Goal: Information Seeking & Learning: Find specific fact

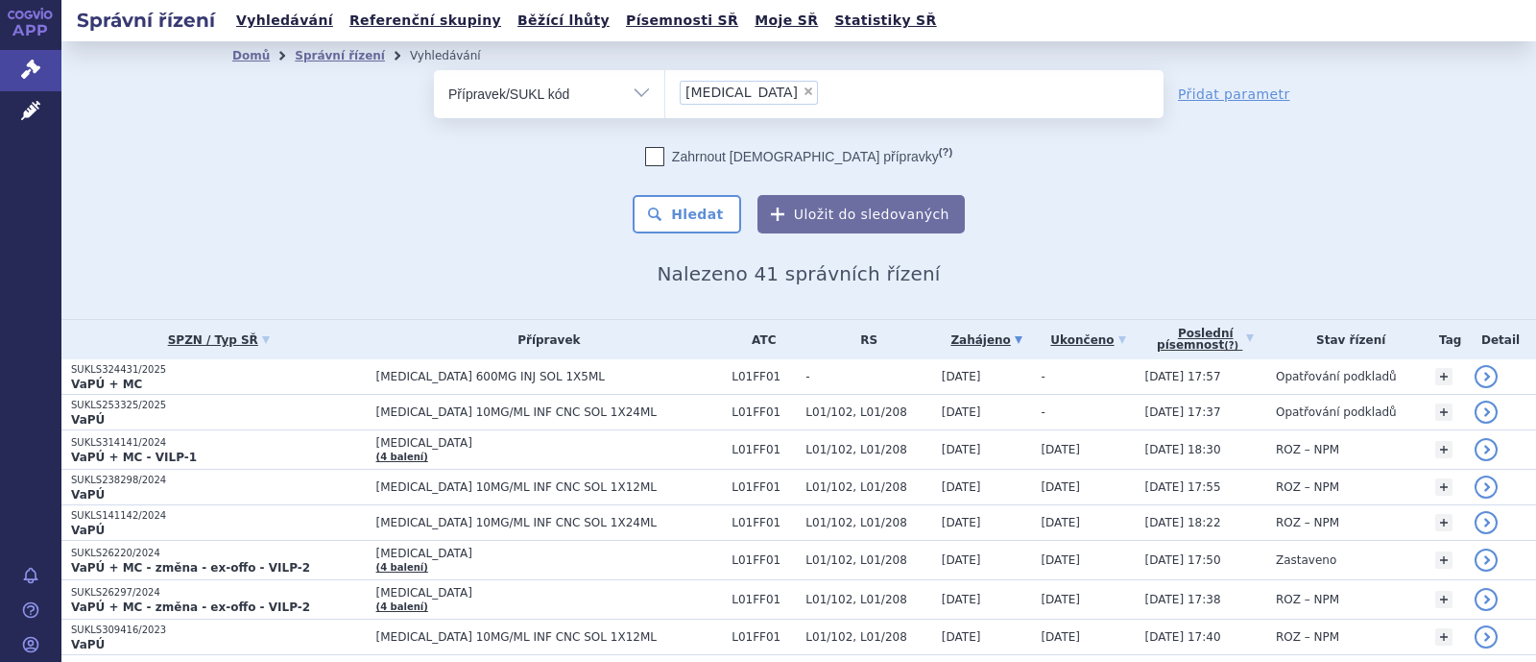
click at [803, 85] on span "×" at bounding box center [809, 91] width 12 height 12
click at [665, 85] on select "opdivo" at bounding box center [665, 93] width 1 height 48
select select
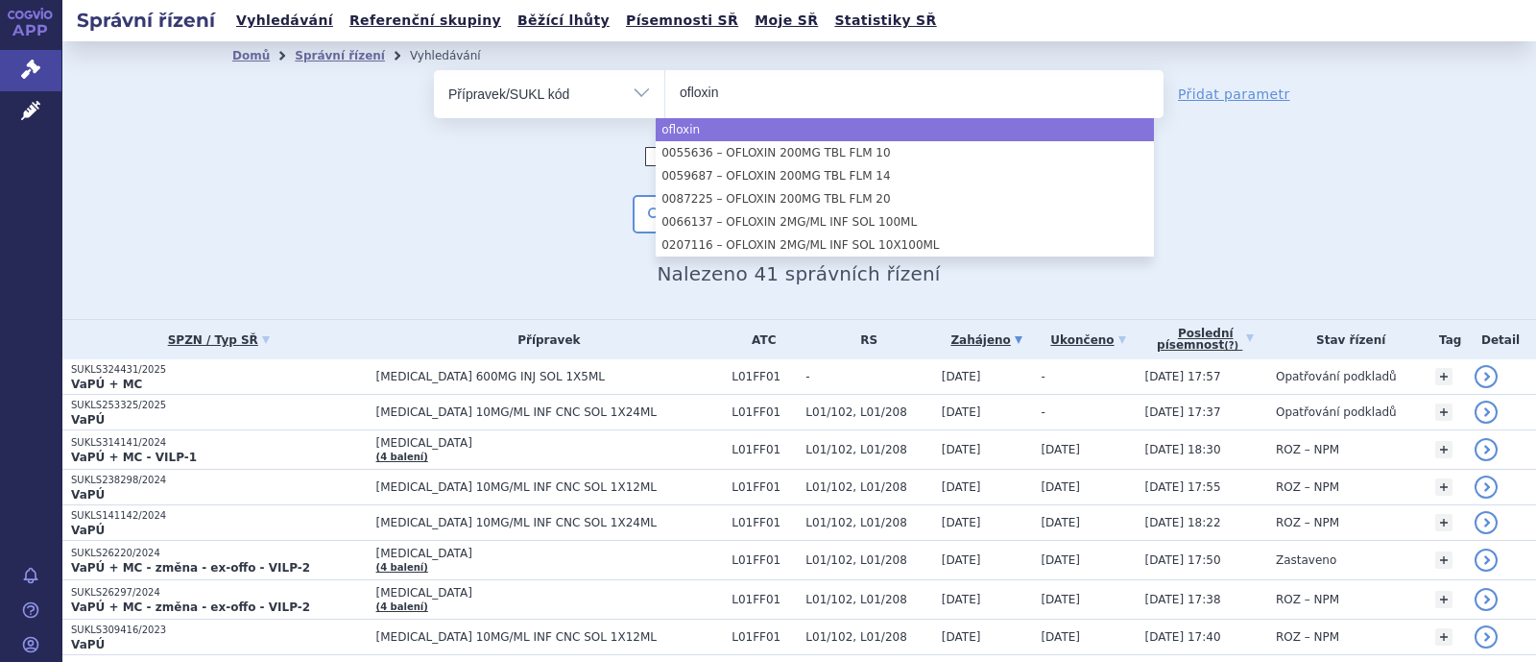
type input "ofloxin"
select select "ofloxin"
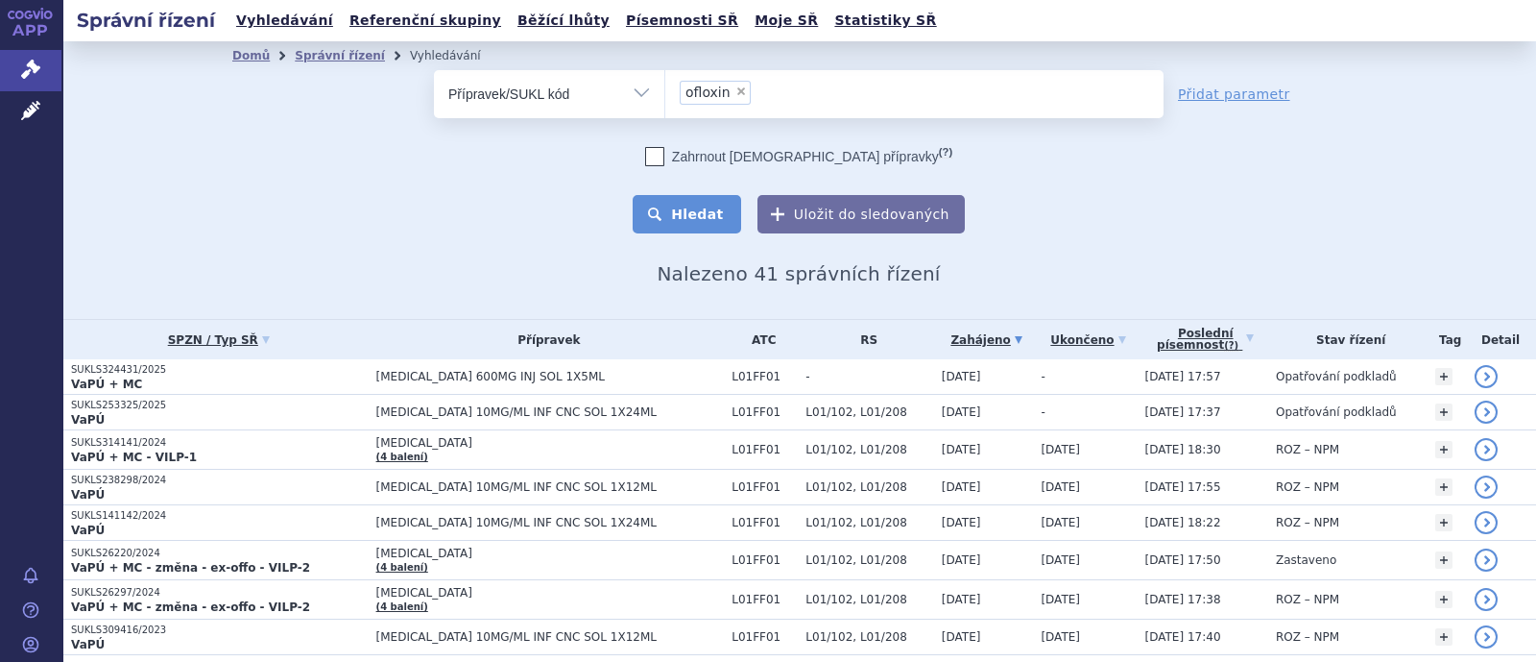
click at [708, 213] on button "Hledat" at bounding box center [687, 214] width 109 height 38
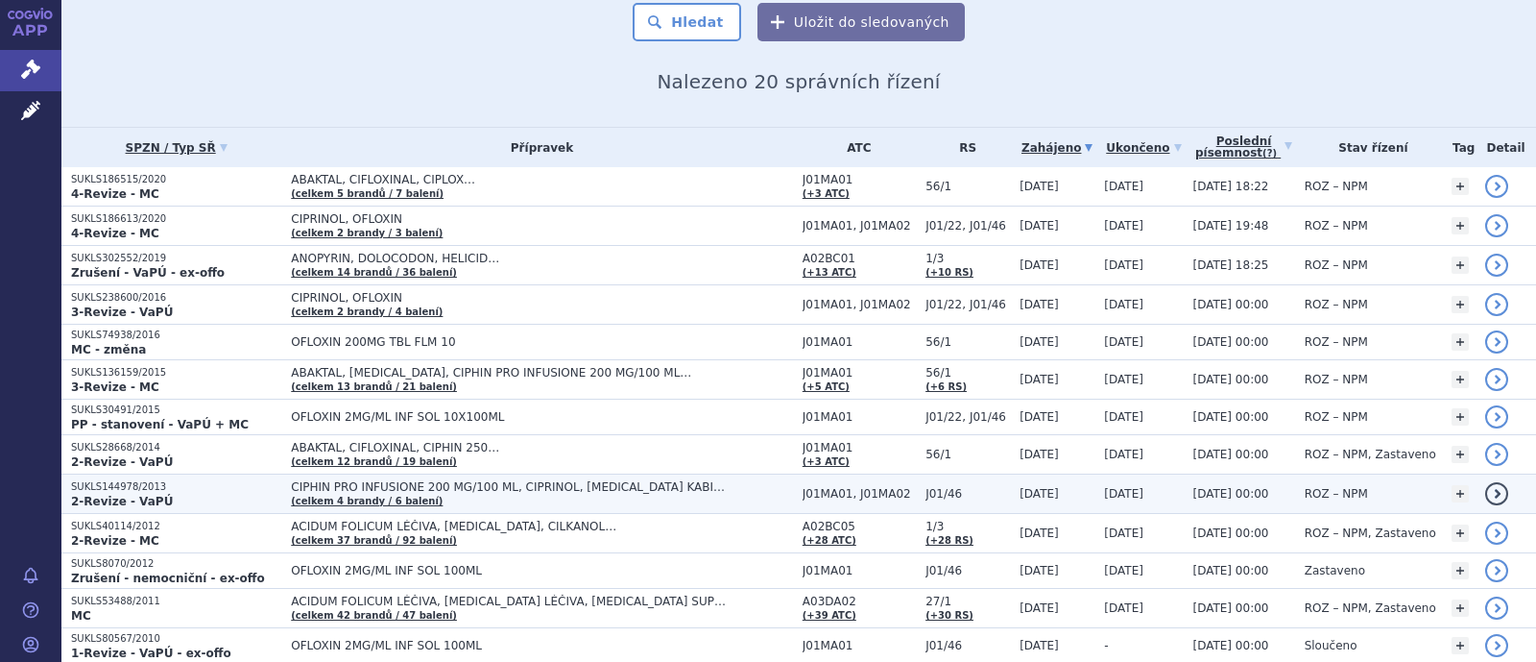
scroll to position [239, 0]
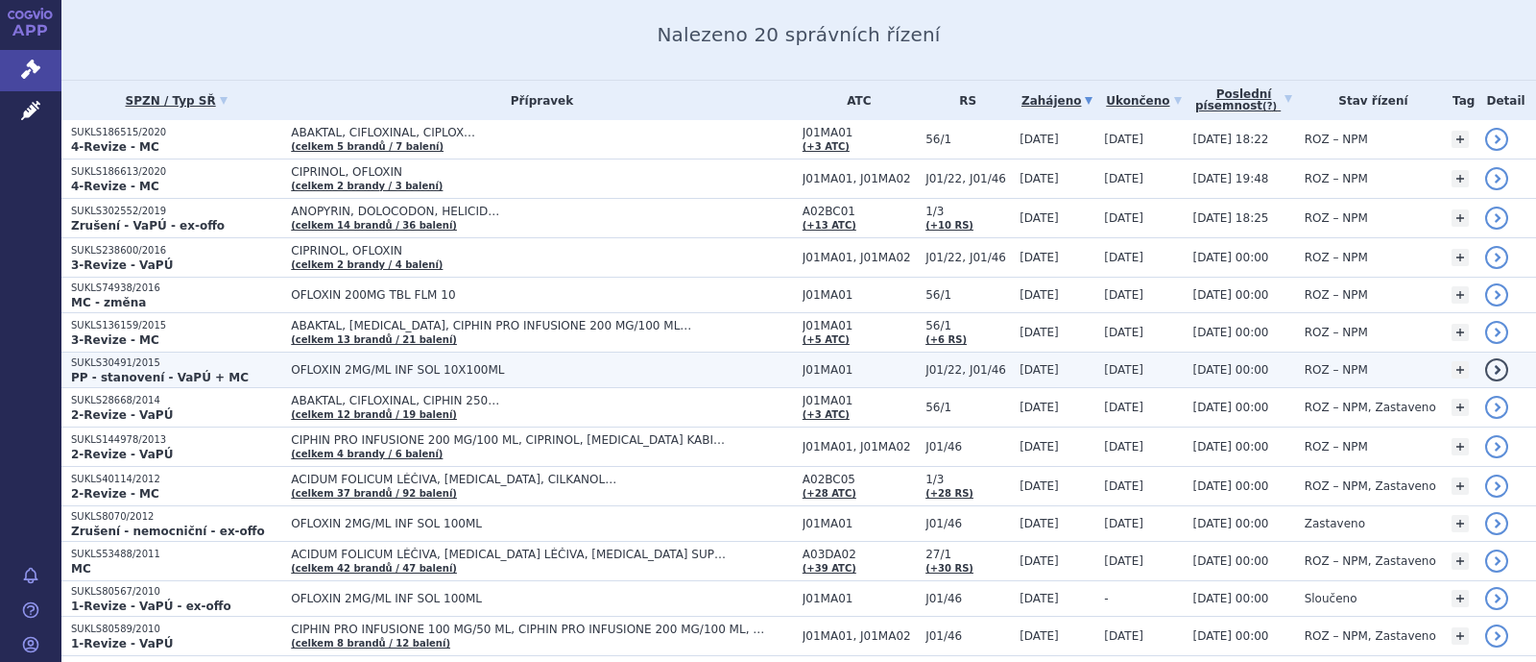
click at [382, 368] on span "OFLOXIN 2MG/ML INF SOL 10X100ML" at bounding box center [531, 369] width 480 height 13
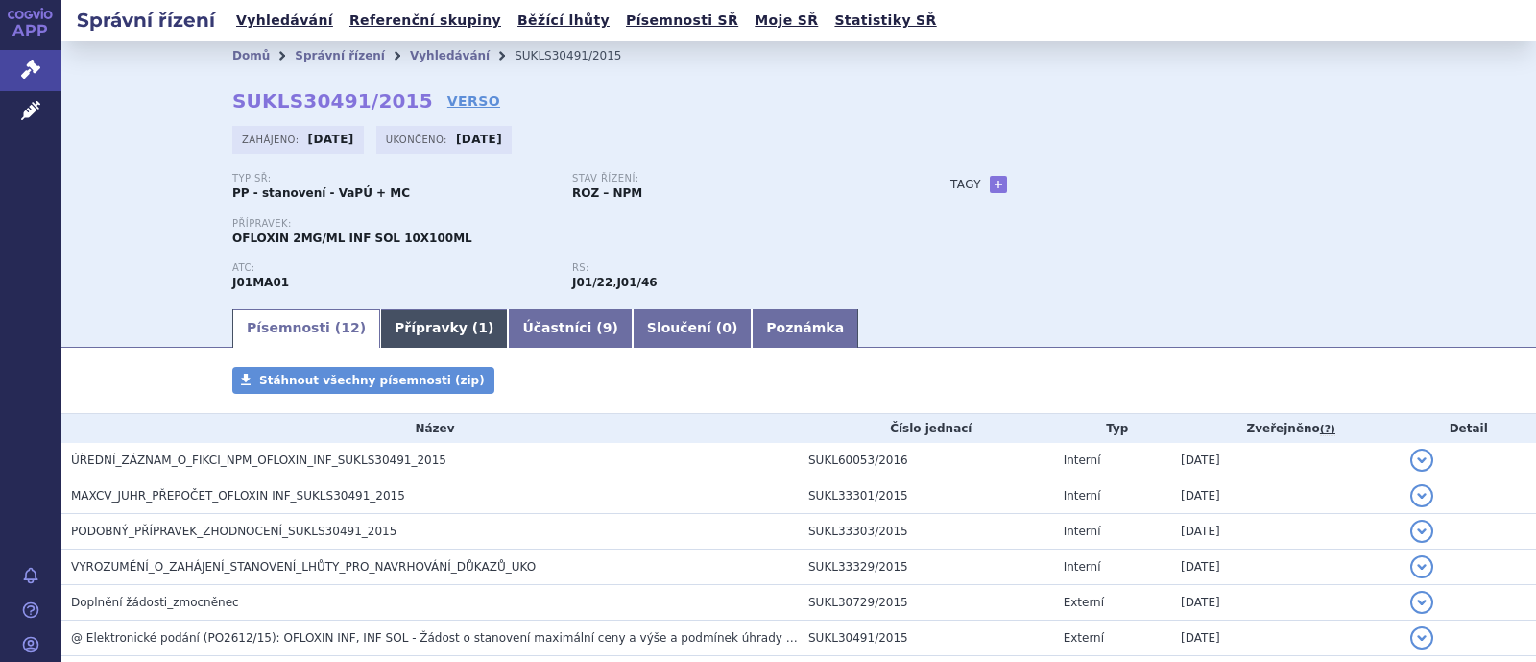
click at [402, 325] on link "Přípravky ( 1 )" at bounding box center [444, 328] width 128 height 38
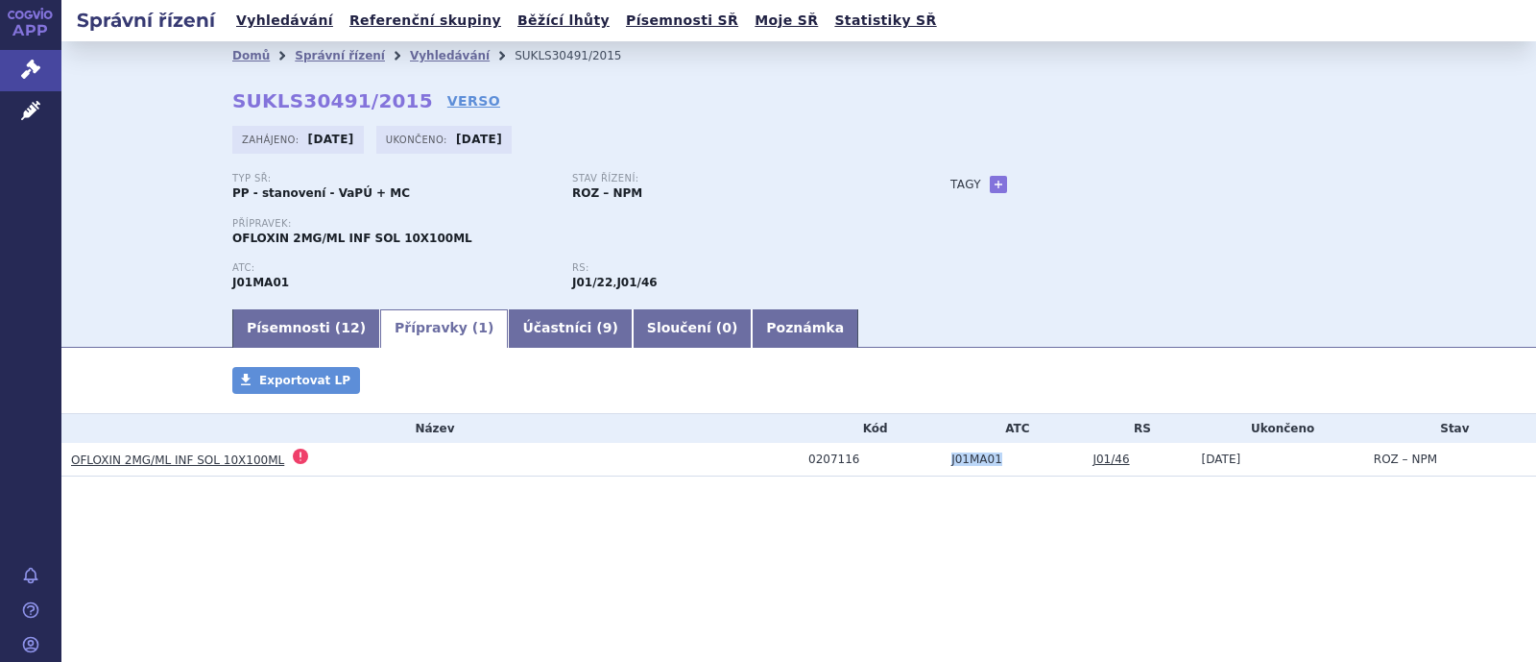
drag, startPoint x: 1008, startPoint y: 461, endPoint x: 938, endPoint y: 461, distance: 70.1
click at [942, 461] on td "J01MA01" at bounding box center [1012, 460] width 141 height 34
copy td "J01MA01"
